Goal: Task Accomplishment & Management: Complete application form

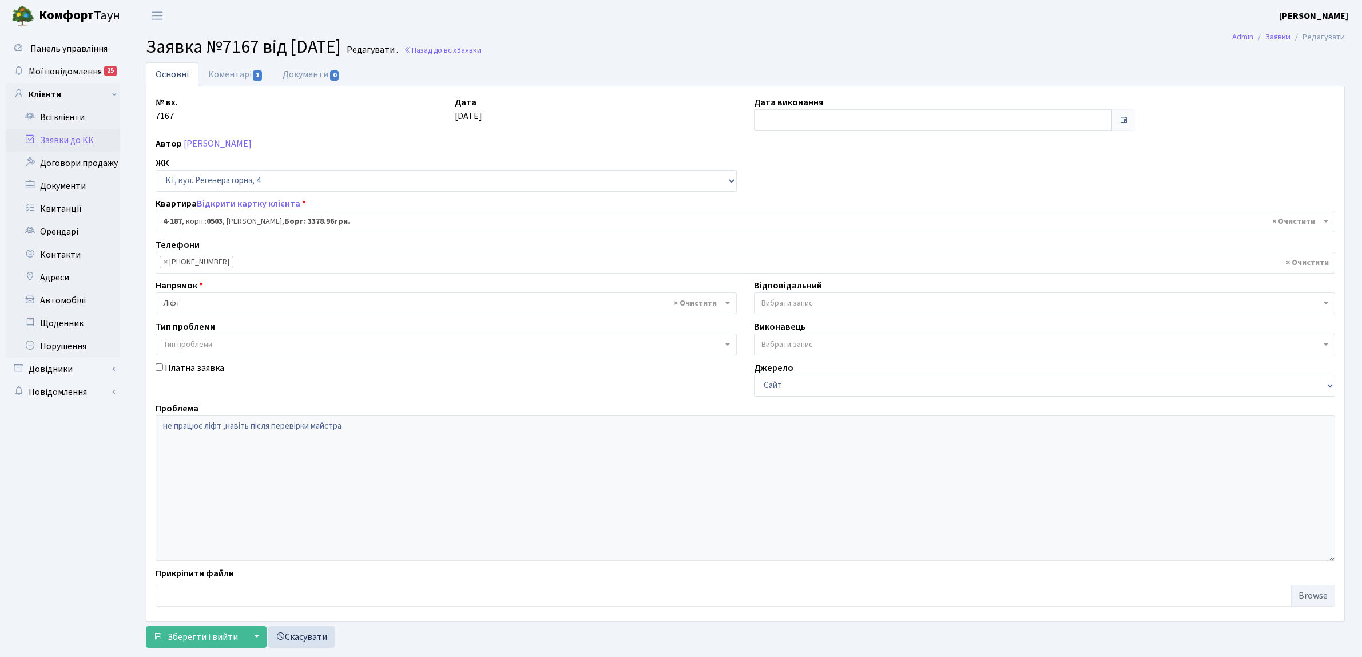
select select "1113"
click at [63, 134] on link "Заявки до КК" at bounding box center [63, 140] width 114 height 23
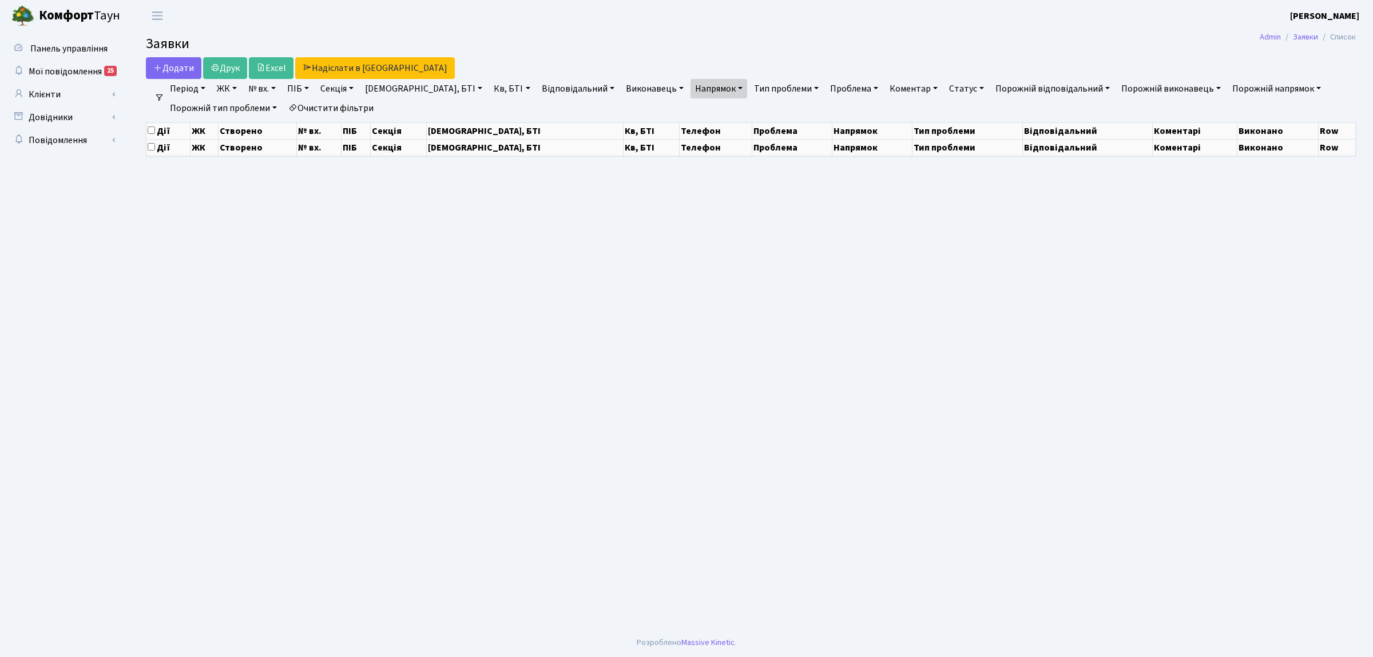
select select "25"
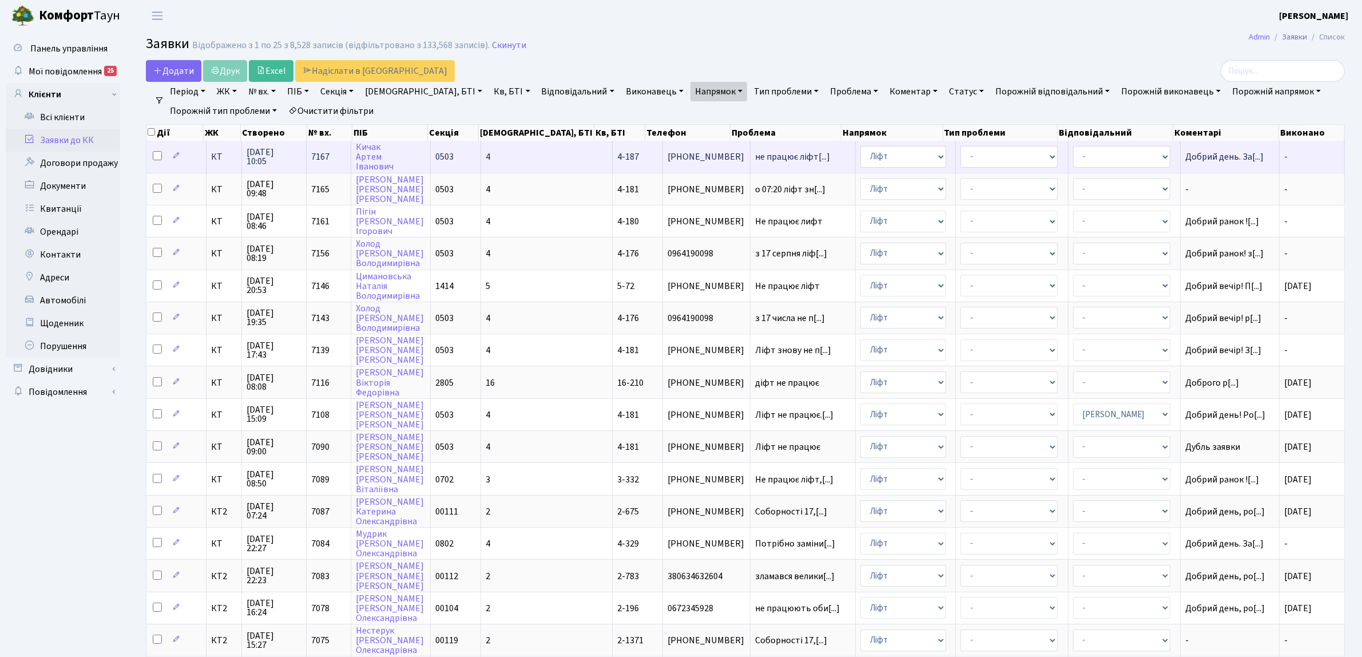
click at [217, 165] on td "КТ" at bounding box center [223, 156] width 35 height 31
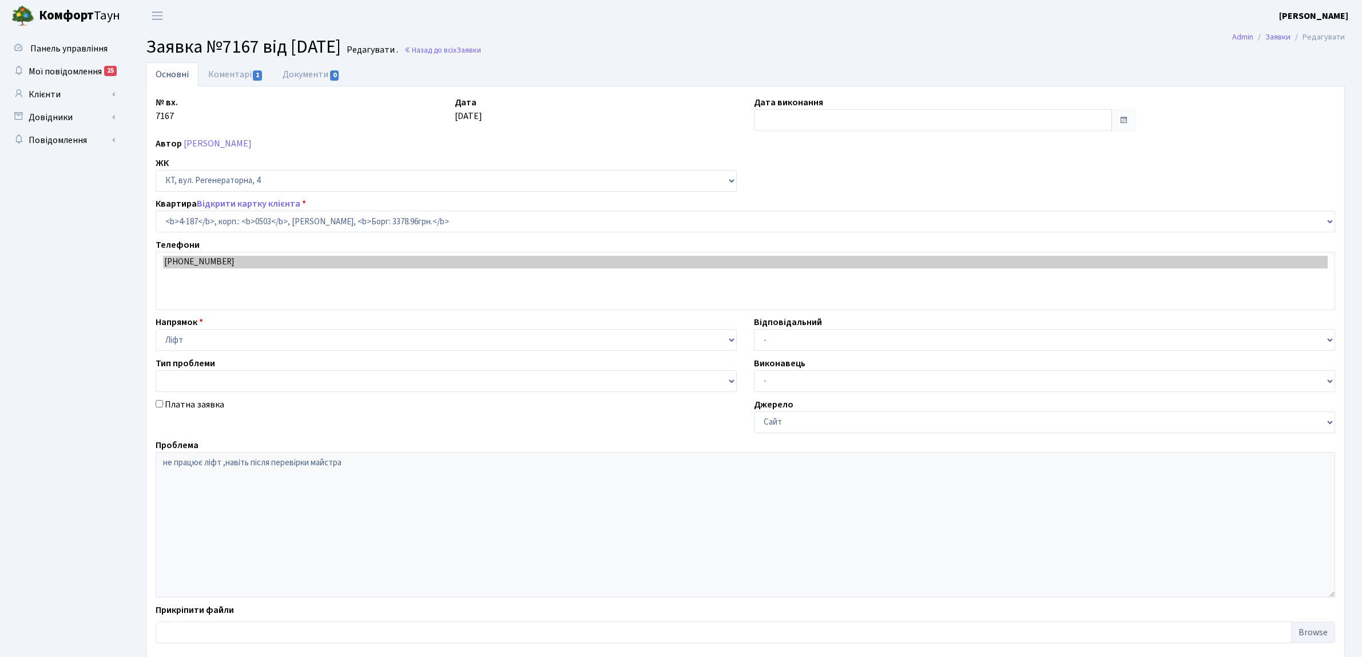
select select "1113"
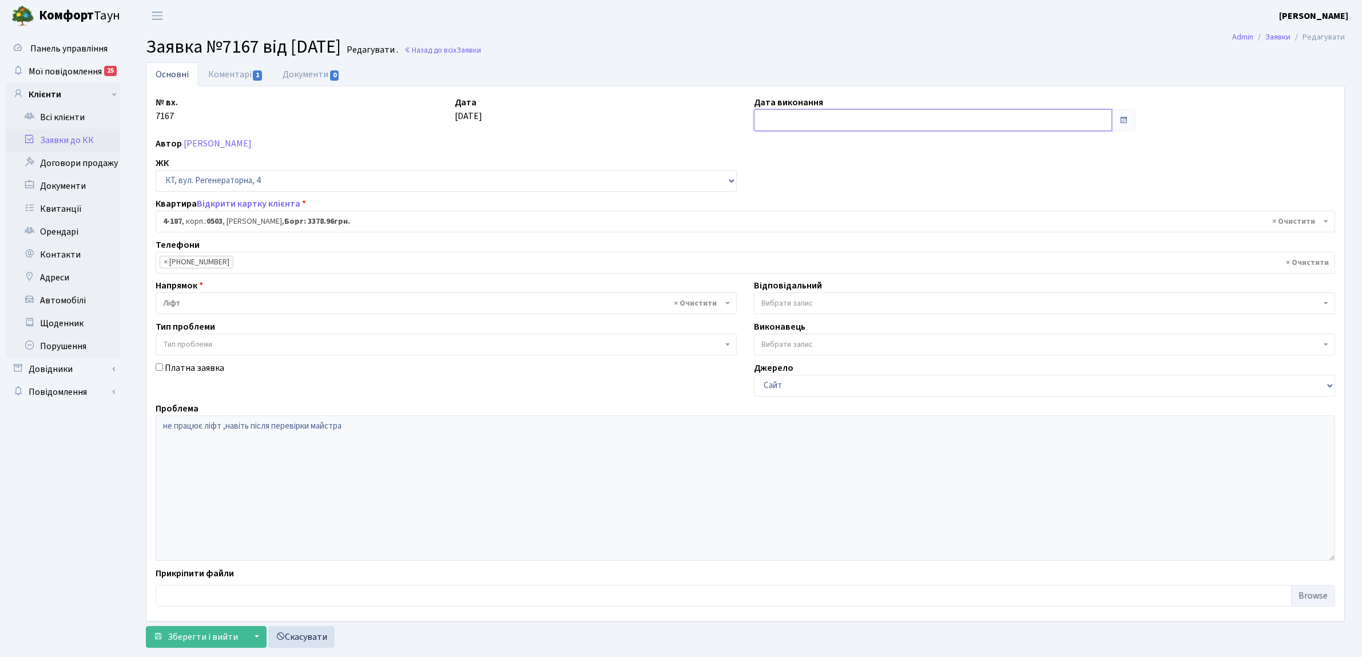
click at [768, 123] on input "text" at bounding box center [933, 120] width 358 height 22
click at [804, 233] on td "20" at bounding box center [799, 229] width 17 height 17
type input "[DATE]"
click at [86, 143] on link "Заявки до КК" at bounding box center [63, 140] width 114 height 23
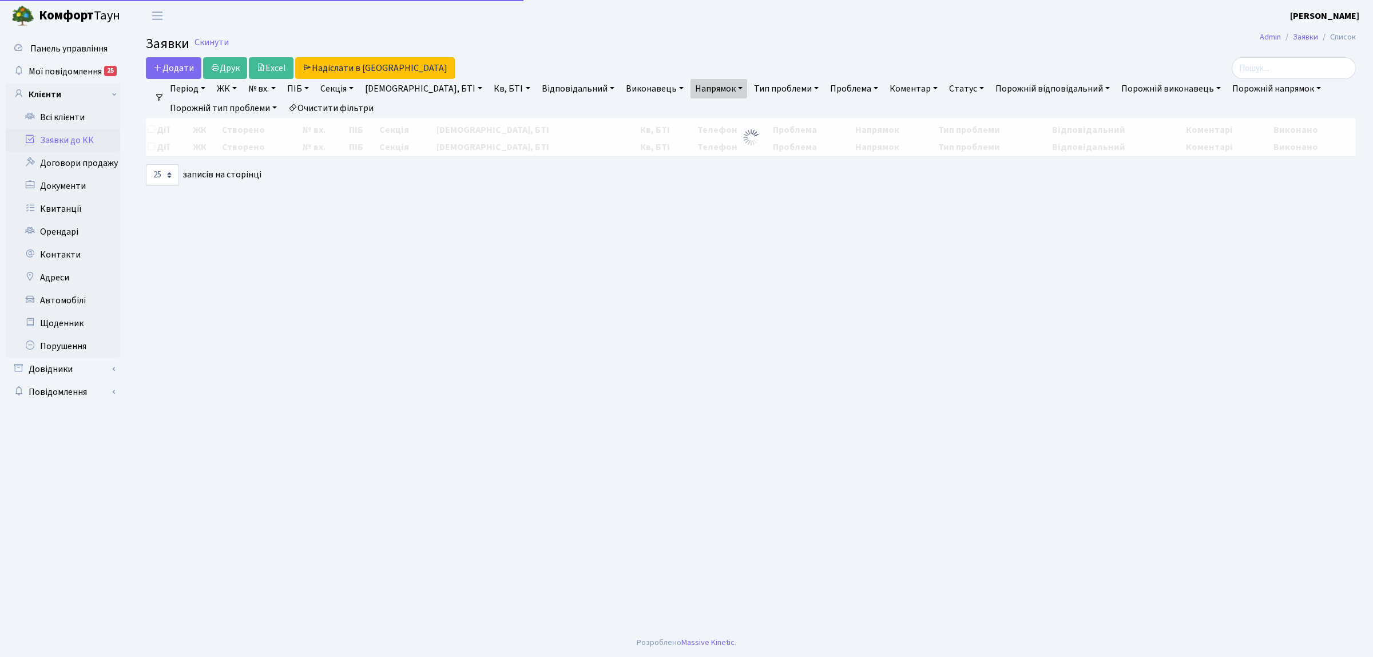
select select "25"
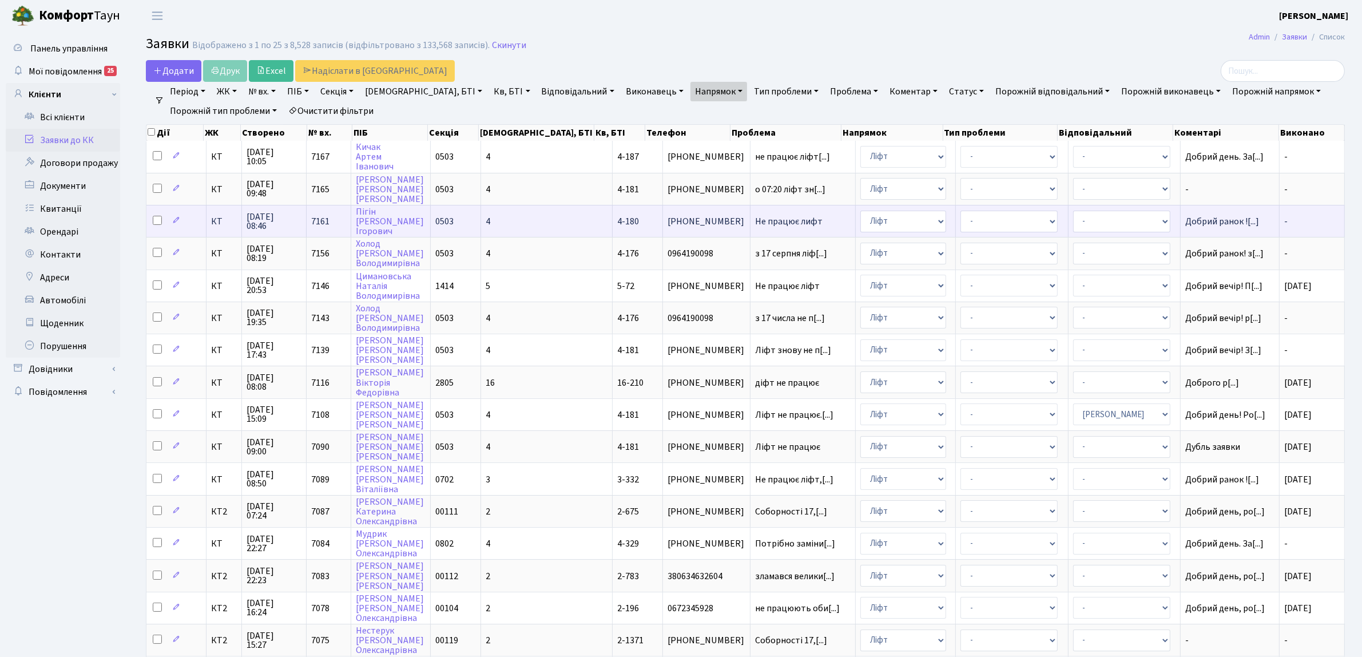
click at [212, 219] on span "КТ" at bounding box center [224, 221] width 26 height 9
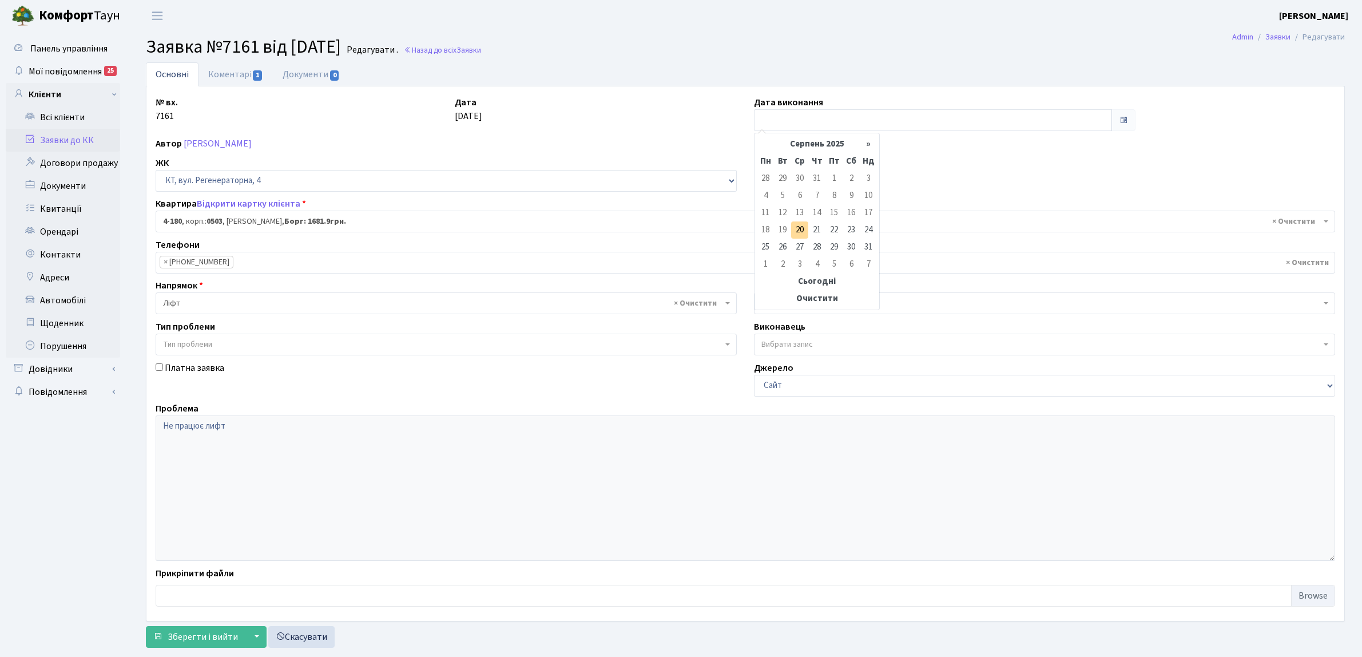
select select "1106"
click at [796, 227] on td "20" at bounding box center [799, 229] width 17 height 17
type input "[DATE]"
click at [181, 638] on span "Зберегти і вийти" at bounding box center [203, 636] width 70 height 13
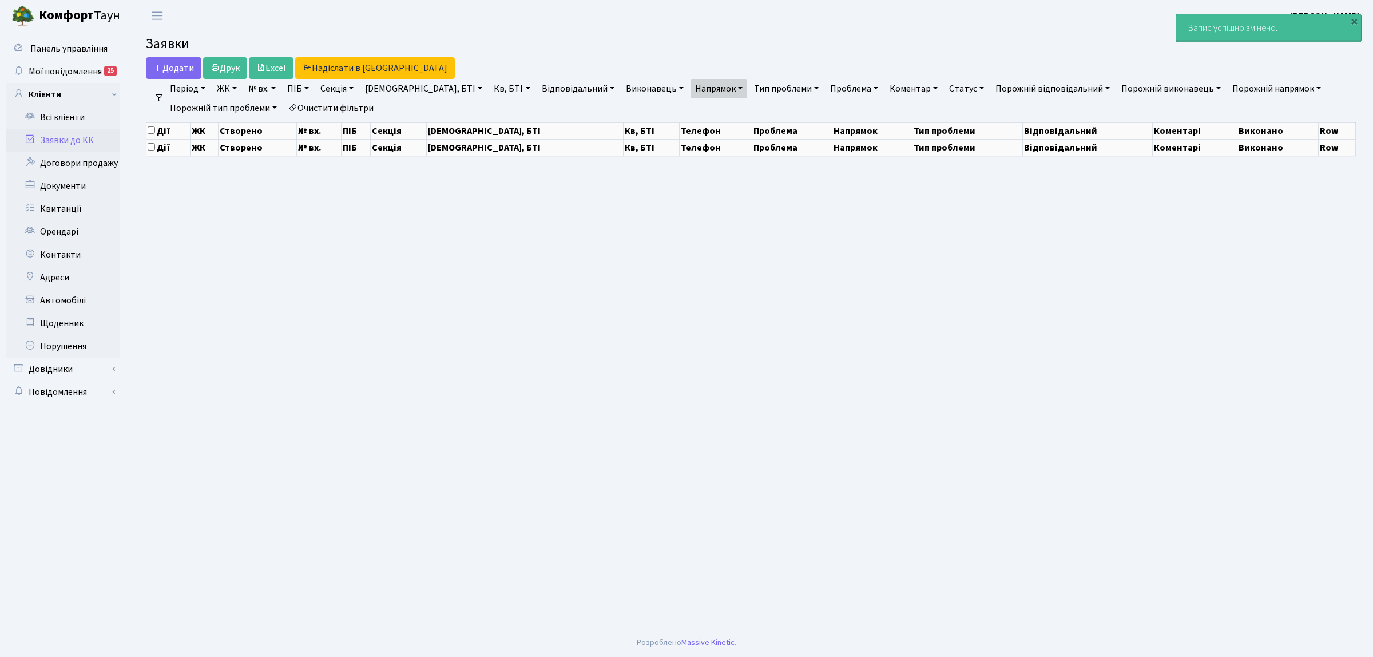
select select "25"
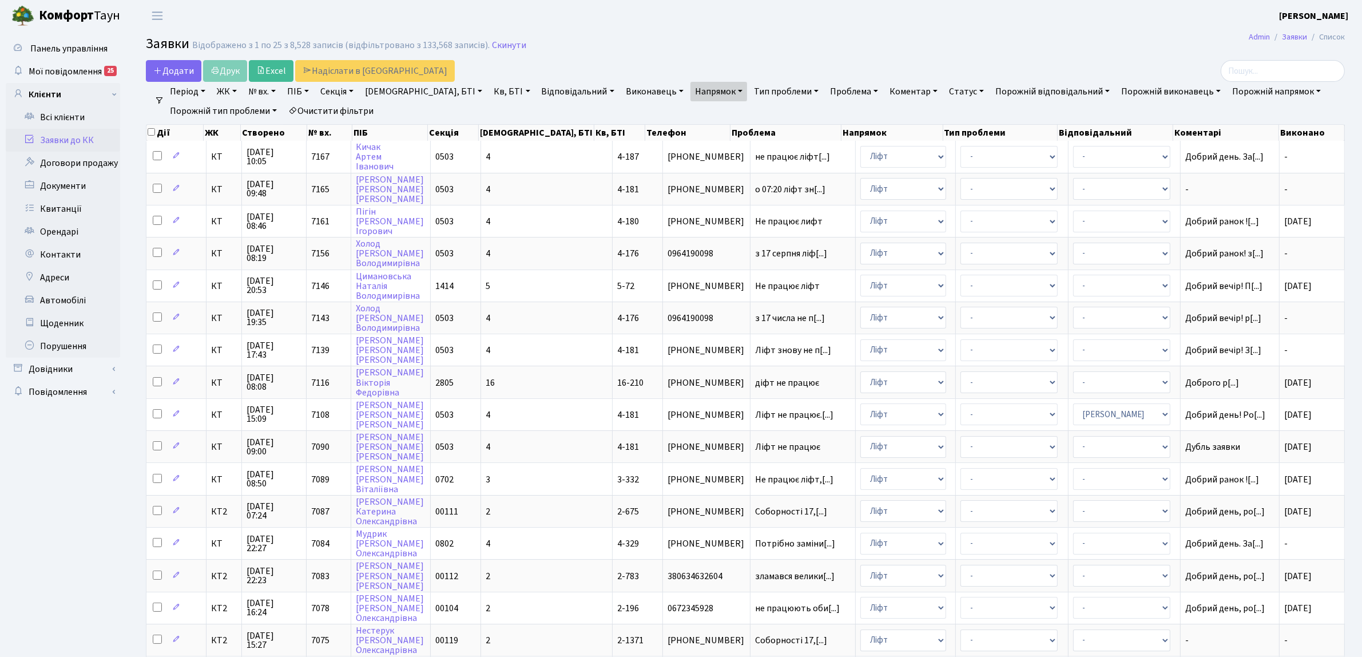
click at [90, 141] on link "Заявки до КК" at bounding box center [63, 140] width 114 height 23
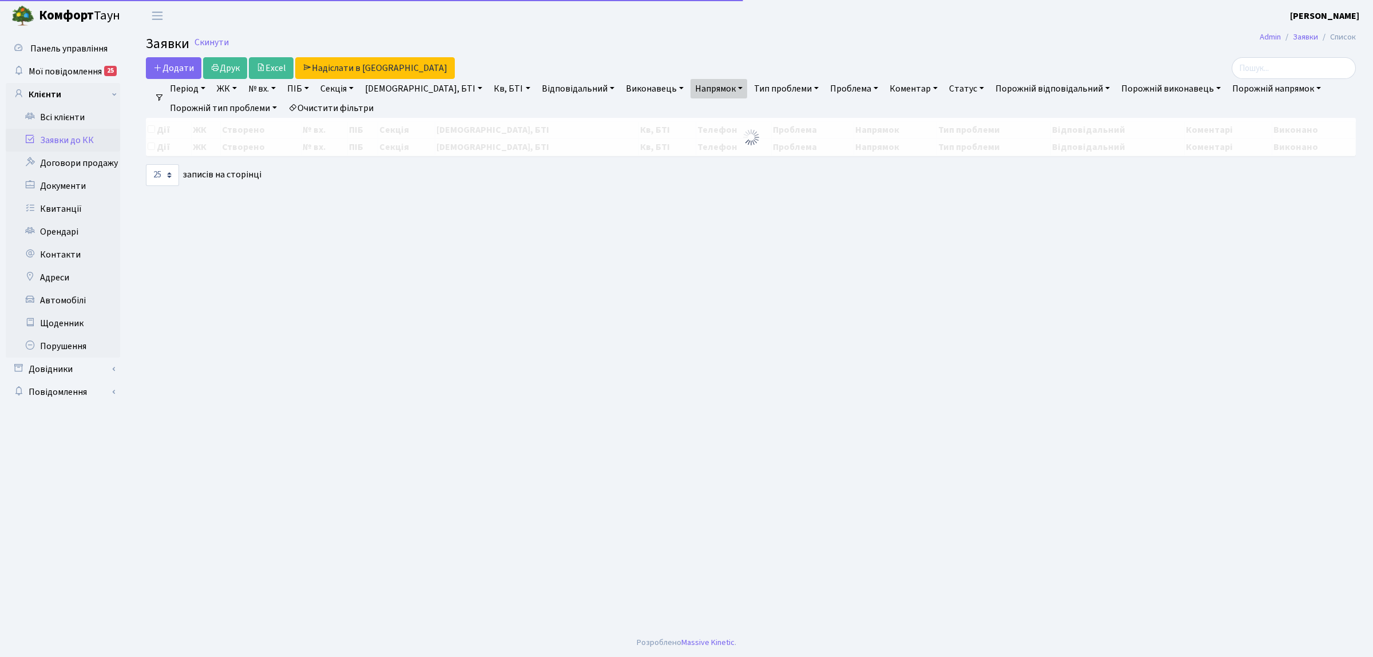
select select "25"
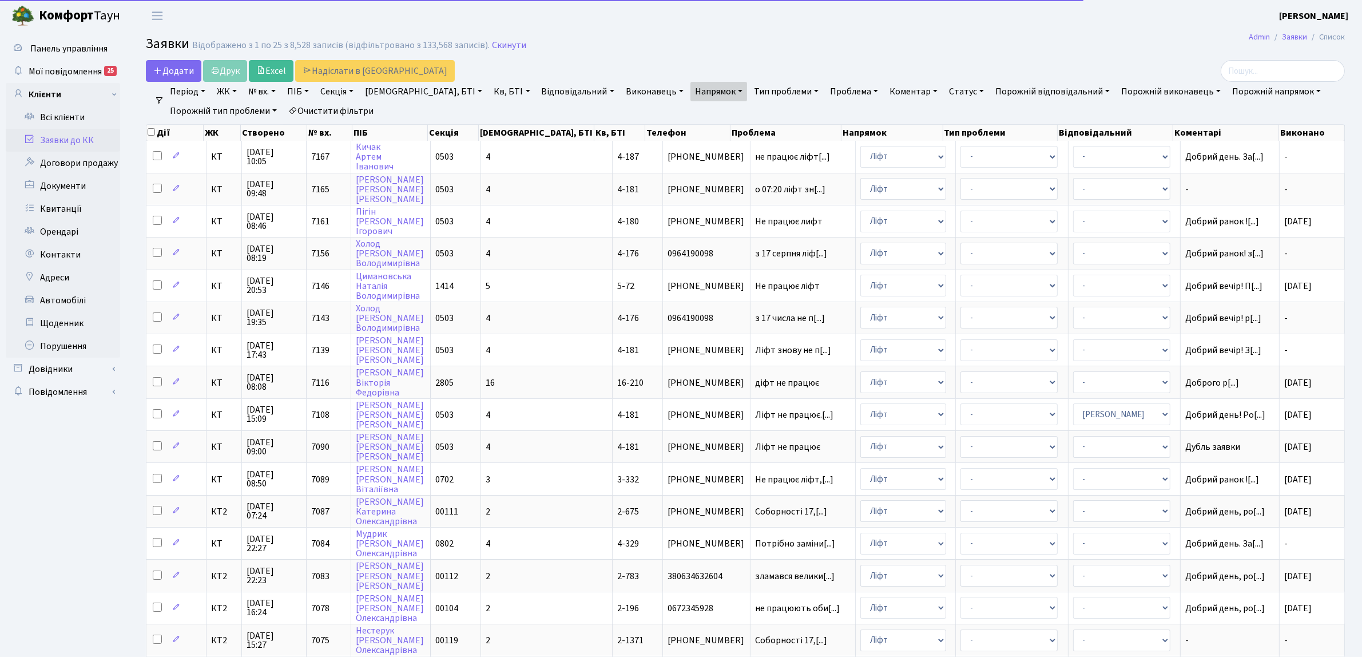
click at [317, 106] on link "Очистити фільтри" at bounding box center [331, 110] width 94 height 19
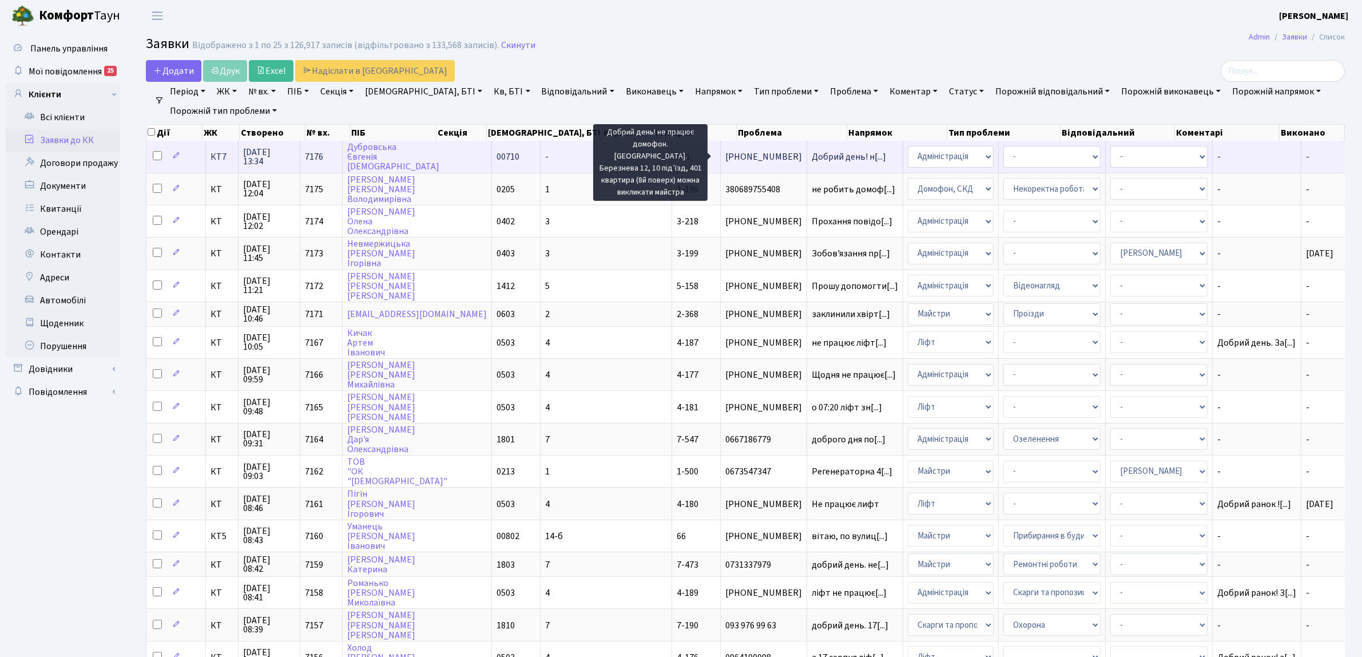
click at [812, 159] on span "Добрий день! н[...]" at bounding box center [849, 156] width 74 height 13
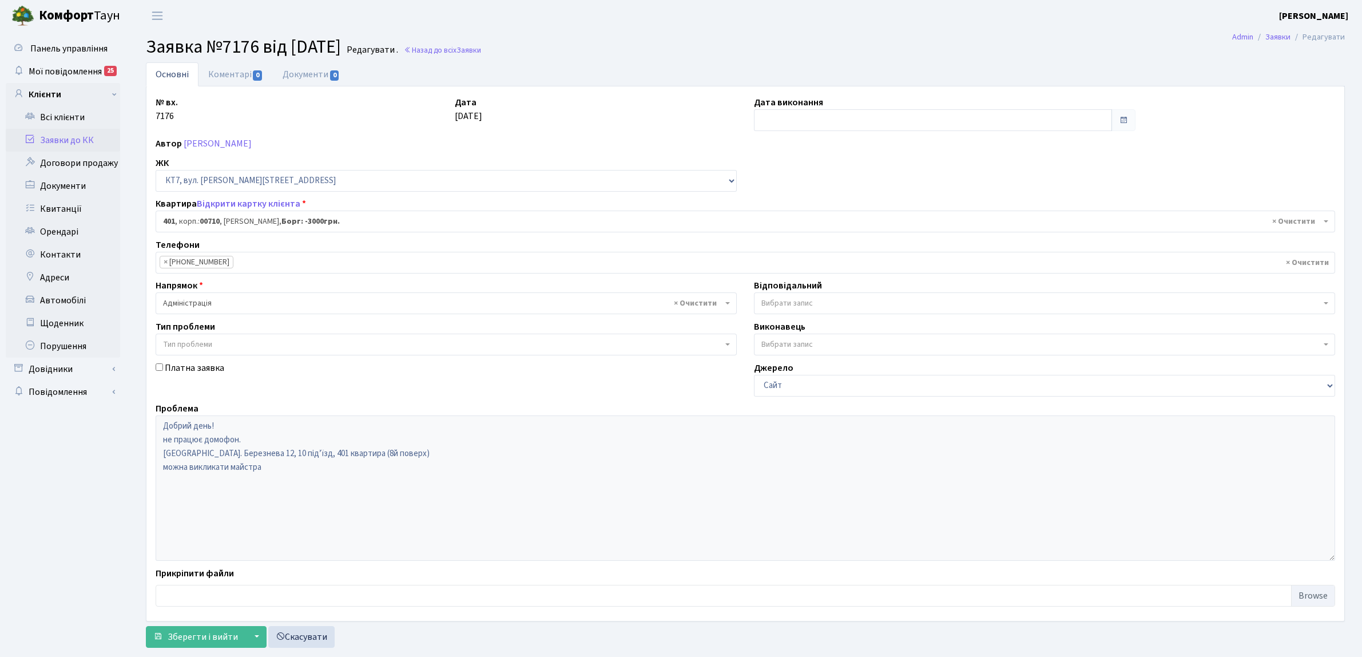
select select "18939"
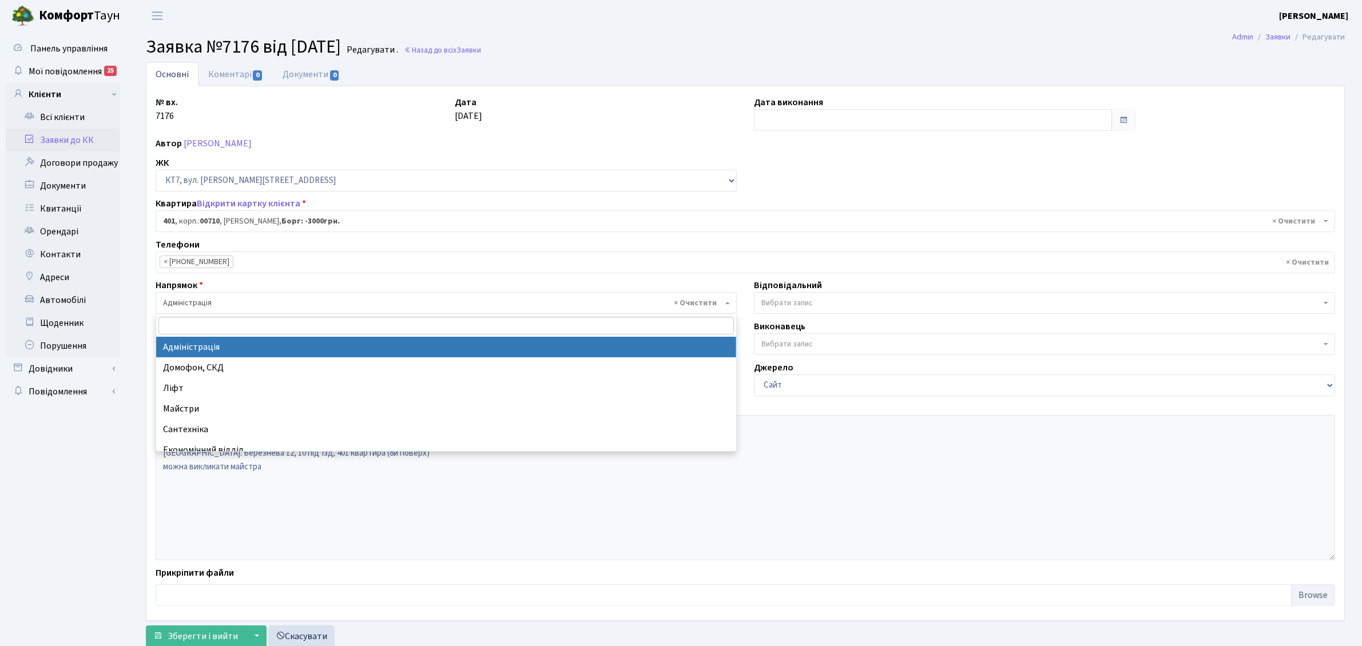
click at [225, 306] on span "× Адміністрація" at bounding box center [442, 302] width 559 height 11
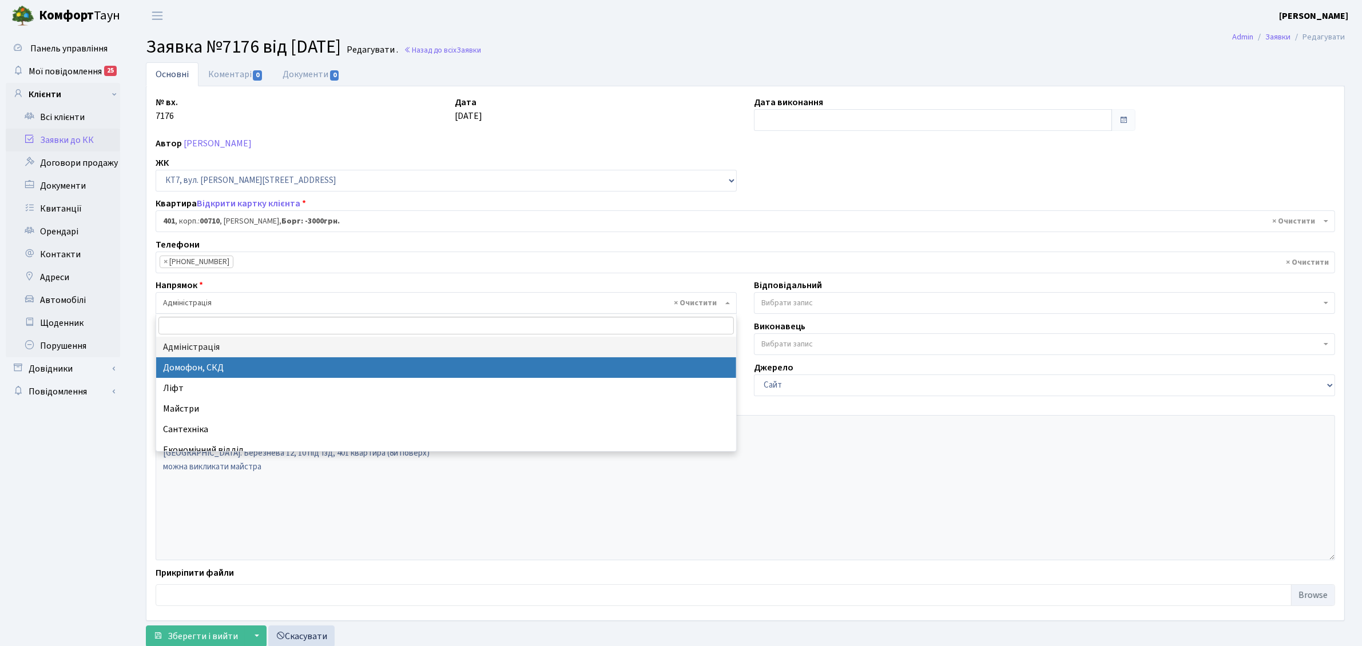
select select "4"
select select
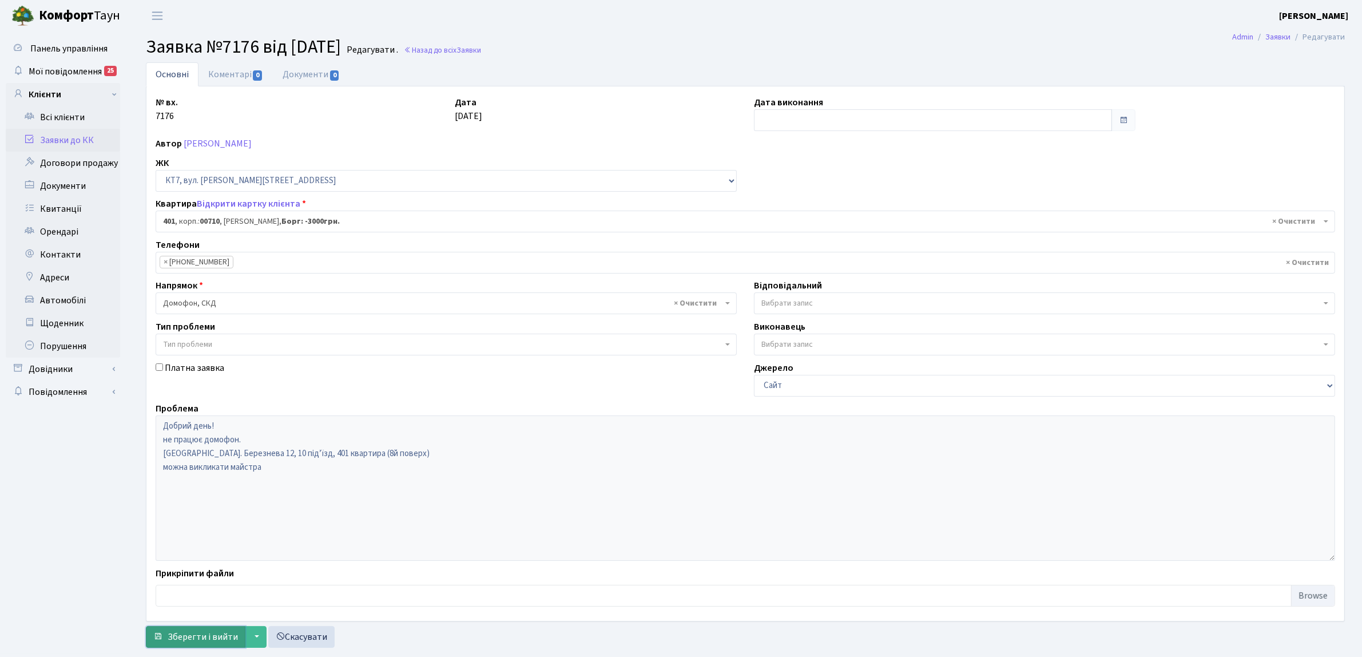
click at [230, 635] on span "Зберегти і вийти" at bounding box center [203, 636] width 70 height 13
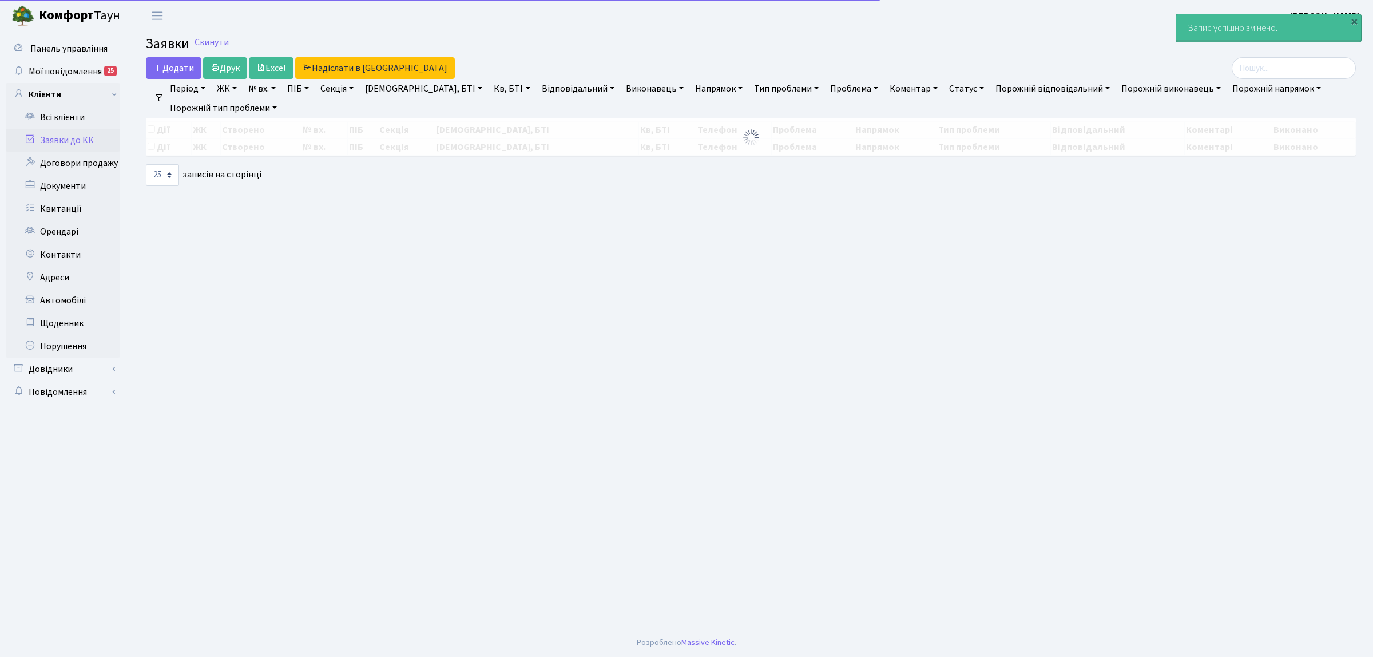
select select "25"
